Goal: Find specific page/section: Find specific page/section

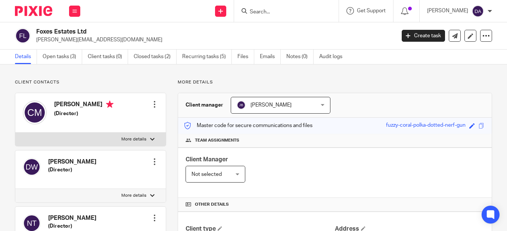
scroll to position [582, 0]
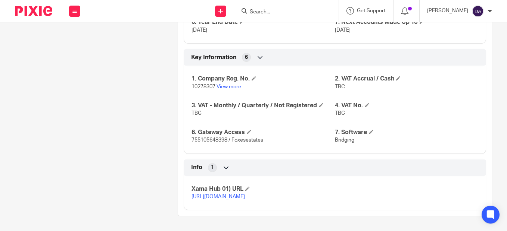
click at [275, 7] on form at bounding box center [288, 10] width 79 height 9
click at [276, 10] on input "Search" at bounding box center [282, 12] width 67 height 7
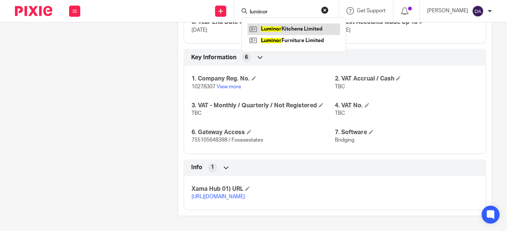
type input "luminor"
click at [293, 27] on link at bounding box center [293, 28] width 93 height 11
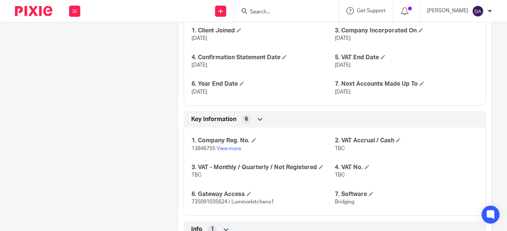
scroll to position [560, 0]
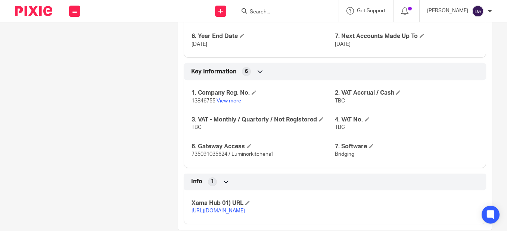
click at [232, 100] on link "View more" at bounding box center [228, 100] width 25 height 5
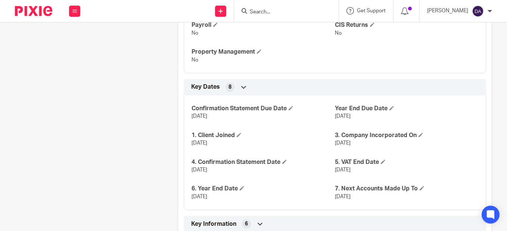
scroll to position [373, 0]
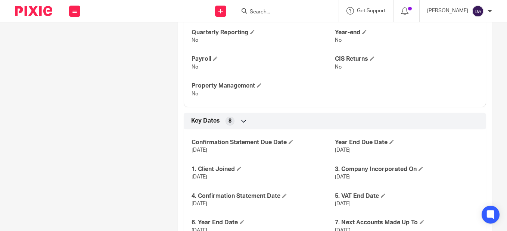
click at [270, 7] on form at bounding box center [288, 10] width 79 height 9
click at [270, 11] on input "Search" at bounding box center [282, 12] width 67 height 7
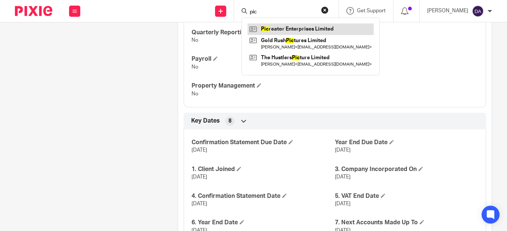
type input "pic"
click at [280, 30] on link at bounding box center [310, 28] width 126 height 11
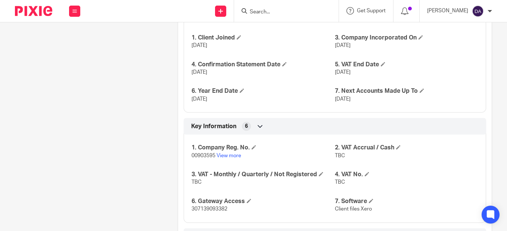
scroll to position [522, 0]
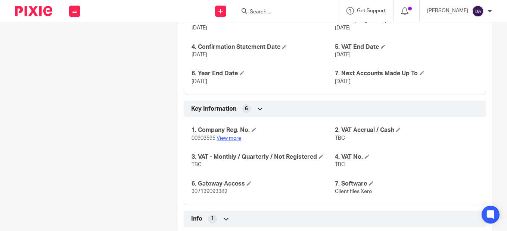
click at [230, 138] on link "View more" at bounding box center [228, 138] width 25 height 5
